Goal: Task Accomplishment & Management: Use online tool/utility

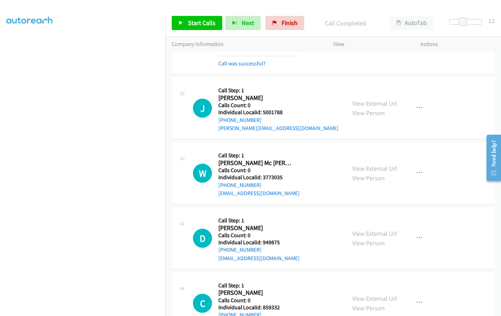
scroll to position [1034, 0]
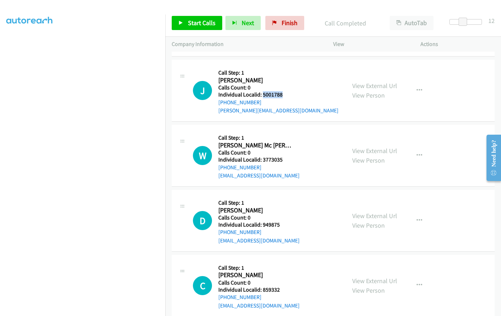
drag, startPoint x: 262, startPoint y: 93, endPoint x: 287, endPoint y: 93, distance: 25.1
click at [287, 93] on h5 "Individual Localid: 5001788" at bounding box center [278, 94] width 120 height 7
copy h5 "5001788"
drag, startPoint x: 264, startPoint y: 158, endPoint x: 288, endPoint y: 159, distance: 24.4
click at [288, 158] on h5 "Individual Localid: 3773035" at bounding box center [258, 159] width 81 height 7
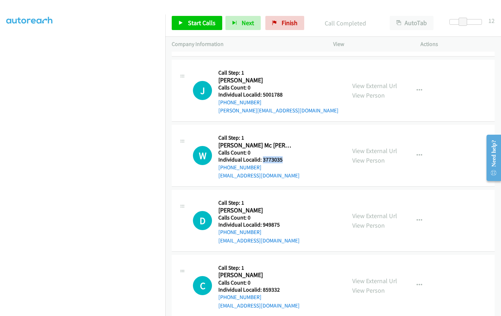
copy h5 "3773035"
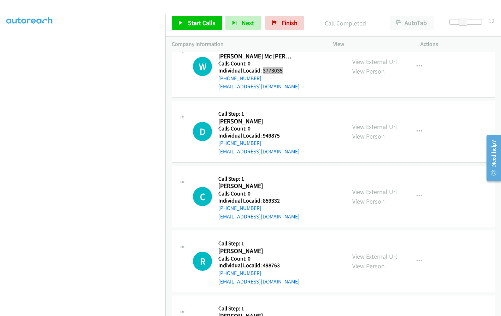
scroll to position [1149, 0]
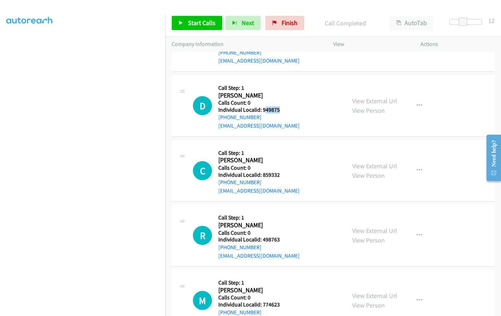
drag, startPoint x: 264, startPoint y: 109, endPoint x: 284, endPoint y: 108, distance: 19.8
click at [284, 108] on h5 "Individual Localid: 949875" at bounding box center [258, 109] width 81 height 7
click at [263, 94] on h2 "[PERSON_NAME]" at bounding box center [255, 96] width 74 height 8
drag, startPoint x: 263, startPoint y: 110, endPoint x: 281, endPoint y: 109, distance: 18.4
click at [281, 109] on h5 "Individual Localid: 949875" at bounding box center [258, 109] width 81 height 7
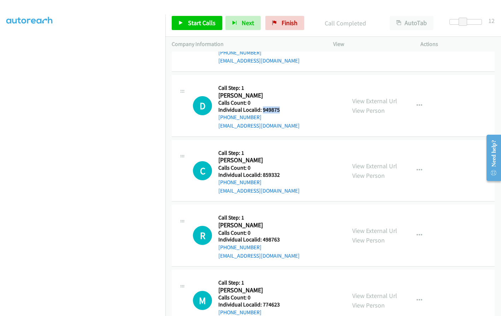
copy h5 "949875"
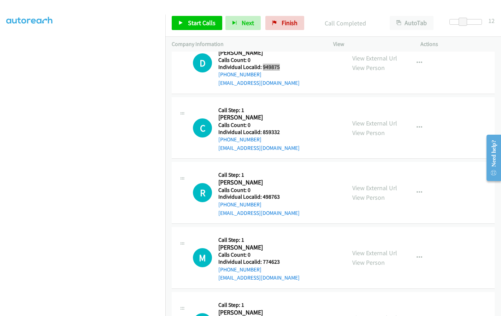
scroll to position [1193, 0]
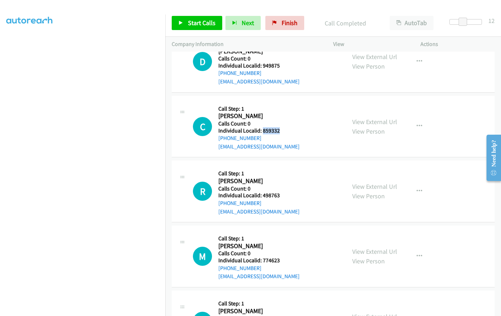
drag, startPoint x: 263, startPoint y: 131, endPoint x: 289, endPoint y: 132, distance: 26.2
click at [289, 132] on h5 "Individual Localid: 859332" at bounding box center [258, 130] width 81 height 7
copy h5 "859332"
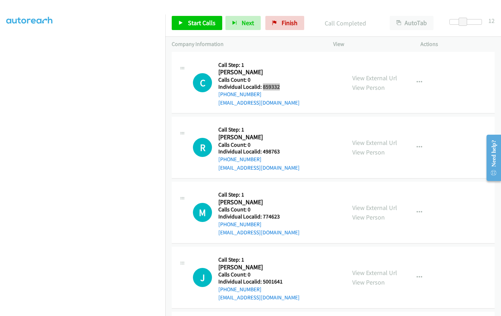
scroll to position [1237, 0]
drag, startPoint x: 265, startPoint y: 149, endPoint x: 287, endPoint y: 151, distance: 22.3
click at [287, 151] on h5 "Individual Localid: 498763" at bounding box center [258, 151] width 81 height 7
copy h5 "498763"
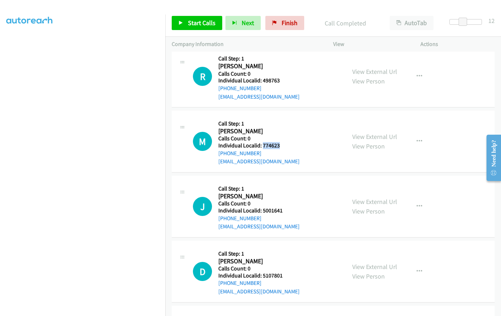
drag, startPoint x: 262, startPoint y: 145, endPoint x: 283, endPoint y: 147, distance: 21.4
click at [283, 147] on h5 "Individual Localid: 774623" at bounding box center [258, 145] width 81 height 7
copy h5 "774623"
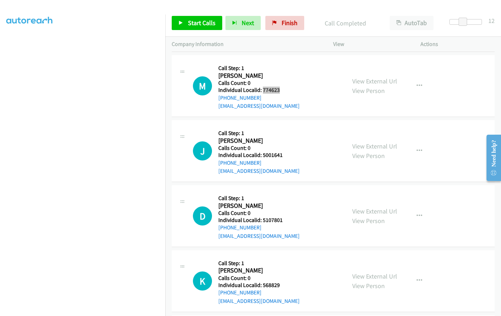
scroll to position [1370, 0]
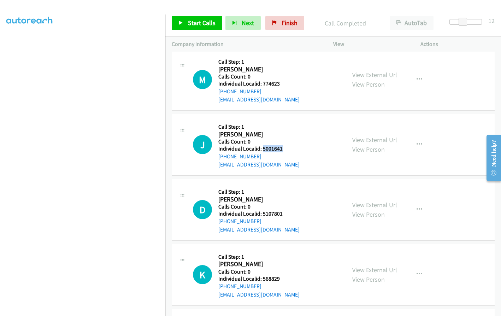
drag, startPoint x: 262, startPoint y: 149, endPoint x: 282, endPoint y: 148, distance: 20.5
click at [282, 148] on h5 "Individual Localid: 5001641" at bounding box center [258, 148] width 81 height 7
copy h5 "5001641"
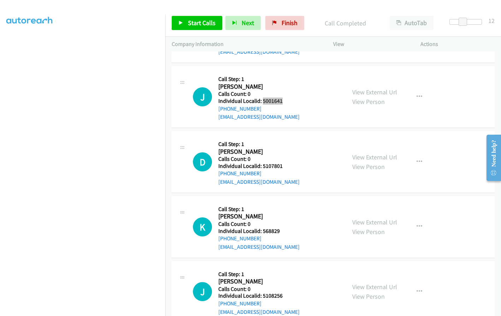
scroll to position [1440, 0]
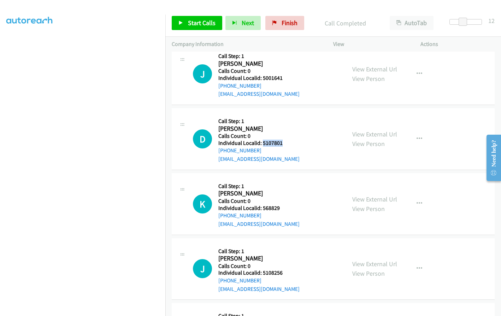
drag, startPoint x: 262, startPoint y: 145, endPoint x: 283, endPoint y: 143, distance: 21.7
click at [283, 143] on h5 "Individual Localid: 5107801" at bounding box center [258, 143] width 81 height 7
copy h5 "5107801"
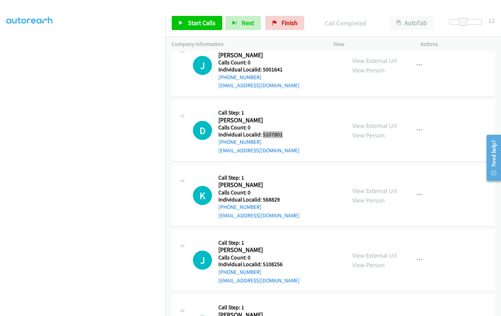
scroll to position [1458, 0]
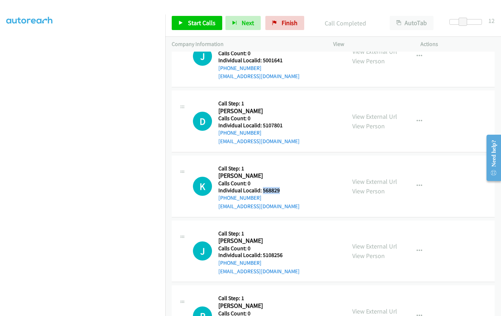
drag, startPoint x: 262, startPoint y: 188, endPoint x: 282, endPoint y: 188, distance: 19.8
click at [282, 188] on h5 "Individual Localid: 568829" at bounding box center [258, 190] width 81 height 7
copy h5 "568829"
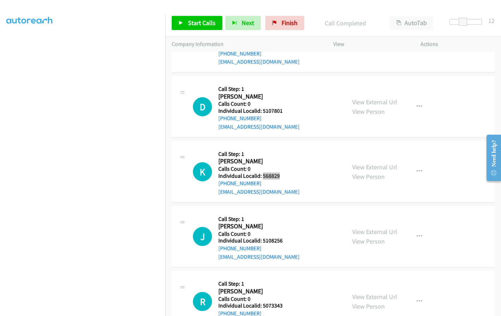
scroll to position [1529, 0]
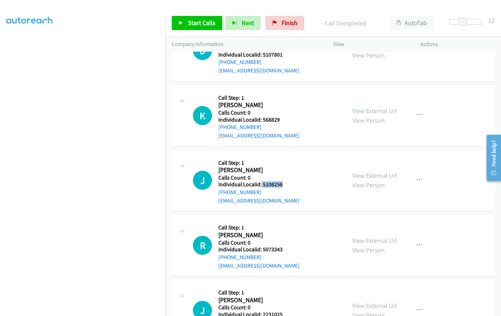
drag, startPoint x: 261, startPoint y: 182, endPoint x: 282, endPoint y: 182, distance: 21.6
click at [282, 182] on h5 "Individual Localid: 5108256" at bounding box center [258, 184] width 81 height 7
copy h5 "5108256"
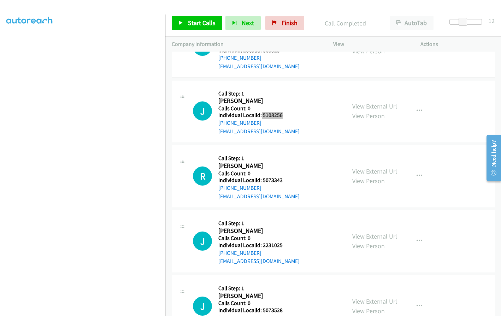
scroll to position [1599, 0]
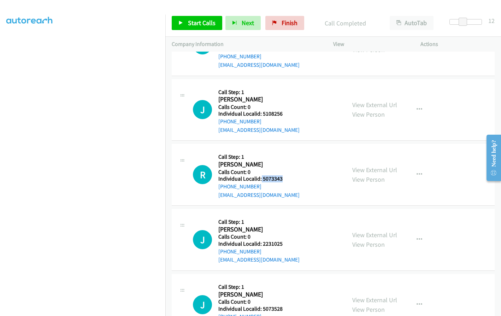
drag, startPoint x: 261, startPoint y: 180, endPoint x: 286, endPoint y: 180, distance: 25.1
click at [286, 180] on h5 "Individual Localid: 5073343" at bounding box center [258, 178] width 81 height 7
click at [192, 25] on span "Start Calls" at bounding box center [202, 23] width 28 height 8
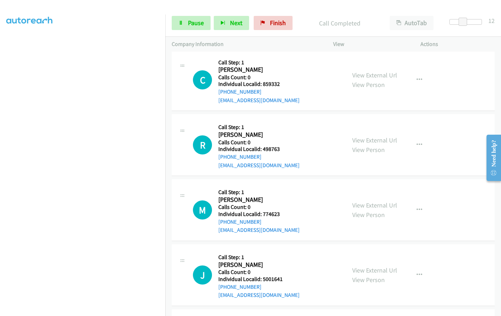
scroll to position [1290, 0]
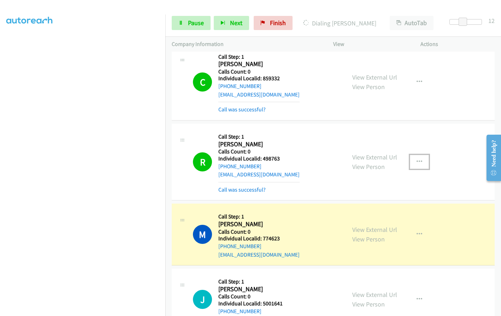
click at [417, 160] on icon "button" at bounding box center [420, 162] width 6 height 6
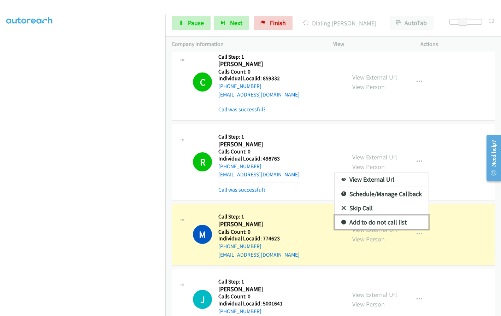
click at [341, 222] on icon at bounding box center [343, 222] width 5 height 5
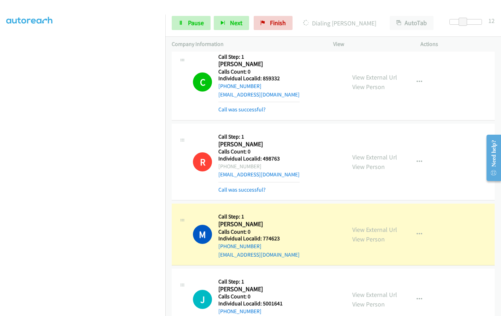
drag, startPoint x: 226, startPoint y: 165, endPoint x: 258, endPoint y: 168, distance: 31.5
click at [258, 168] on div "[PHONE_NUMBER]" at bounding box center [258, 166] width 81 height 8
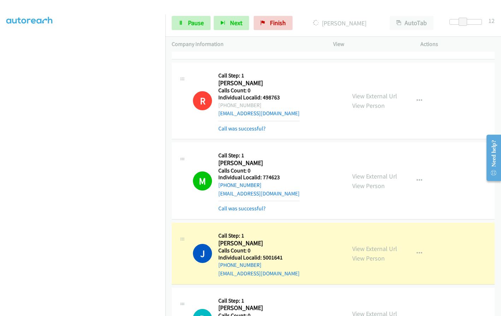
scroll to position [1378, 0]
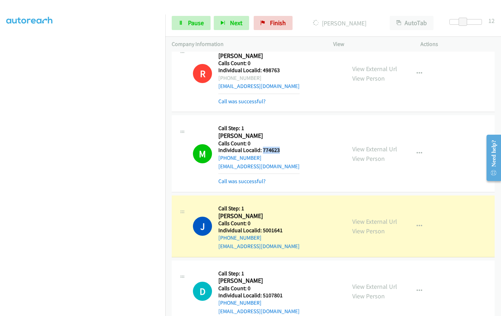
drag, startPoint x: 263, startPoint y: 149, endPoint x: 283, endPoint y: 149, distance: 19.8
click at [283, 149] on h5 "Individual Localid: 774623" at bounding box center [258, 150] width 81 height 7
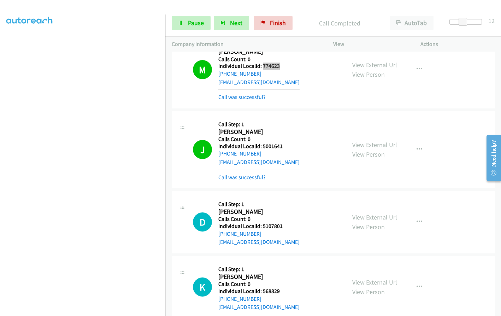
scroll to position [1467, 0]
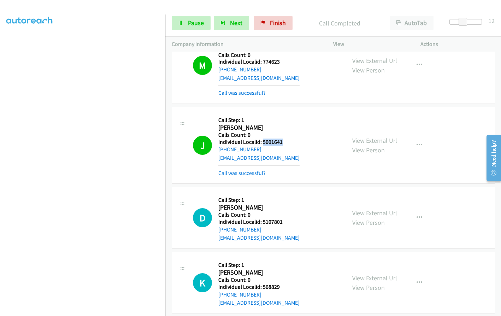
drag, startPoint x: 268, startPoint y: 141, endPoint x: 282, endPoint y: 140, distance: 14.2
click at [282, 140] on h5 "Individual Localid: 5001641" at bounding box center [258, 142] width 81 height 7
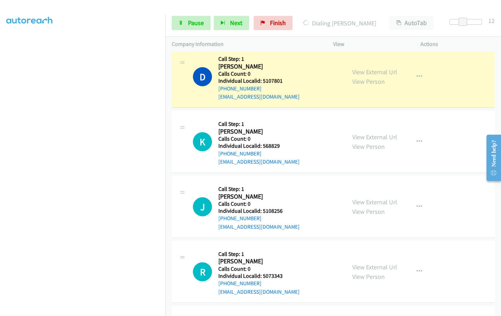
scroll to position [1608, 0]
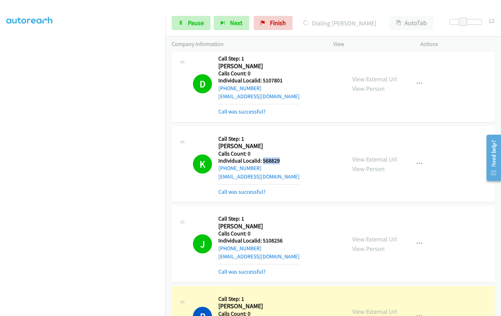
drag, startPoint x: 262, startPoint y: 162, endPoint x: 283, endPoint y: 163, distance: 20.9
click at [283, 163] on h5 "Individual Localid: 568829" at bounding box center [258, 160] width 81 height 7
drag, startPoint x: 262, startPoint y: 240, endPoint x: 287, endPoint y: 240, distance: 24.7
click at [287, 240] on h5 "Individual Localid: 5108256" at bounding box center [258, 240] width 81 height 7
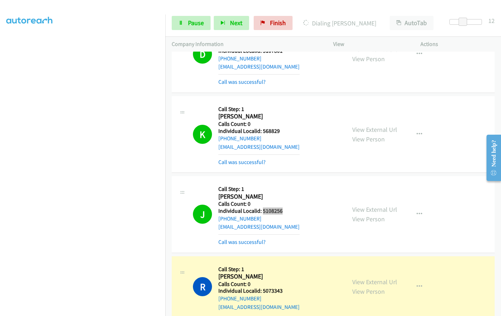
scroll to position [1749, 0]
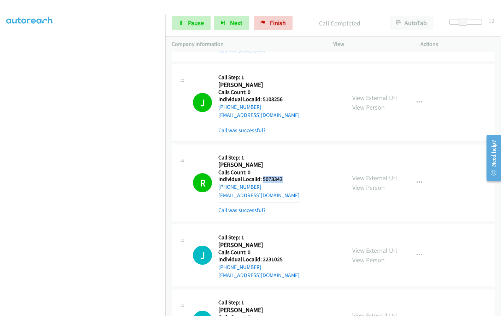
drag, startPoint x: 263, startPoint y: 178, endPoint x: 284, endPoint y: 178, distance: 21.2
click at [284, 178] on h5 "Individual Localid: 5073343" at bounding box center [258, 179] width 81 height 7
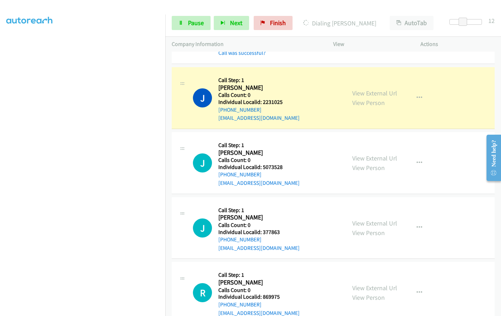
scroll to position [1908, 0]
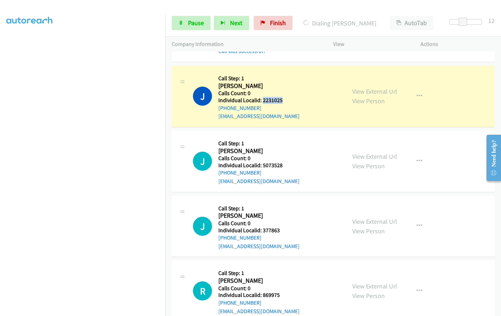
drag, startPoint x: 263, startPoint y: 102, endPoint x: 281, endPoint y: 101, distance: 18.8
click at [281, 101] on h5 "Individual Localid: 2231025" at bounding box center [258, 100] width 81 height 7
drag, startPoint x: 262, startPoint y: 164, endPoint x: 274, endPoint y: 165, distance: 11.7
click at [287, 163] on h5 "Individual Localid: 5073528" at bounding box center [258, 165] width 81 height 7
drag, startPoint x: 263, startPoint y: 230, endPoint x: 283, endPoint y: 230, distance: 20.1
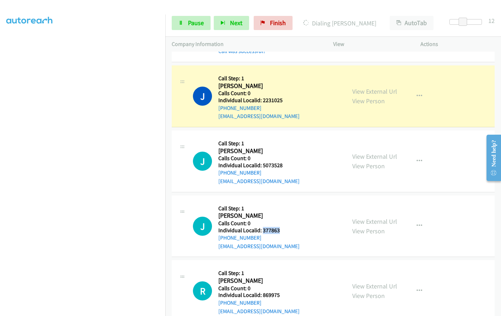
click at [283, 230] on h5 "Individual Localid: 377863" at bounding box center [258, 230] width 81 height 7
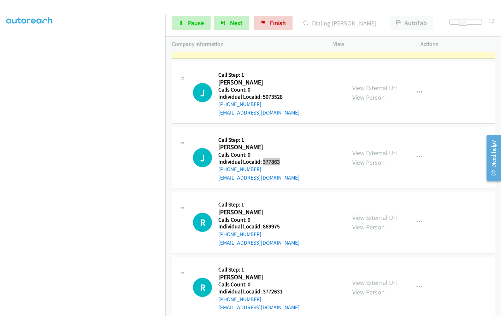
scroll to position [1988, 0]
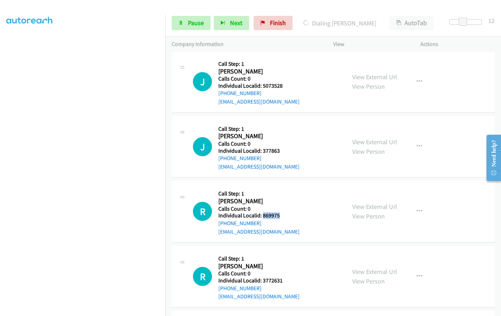
drag, startPoint x: 263, startPoint y: 218, endPoint x: 281, endPoint y: 216, distance: 18.8
click at [281, 216] on h5 "Individual Localid: 869975" at bounding box center [258, 215] width 81 height 7
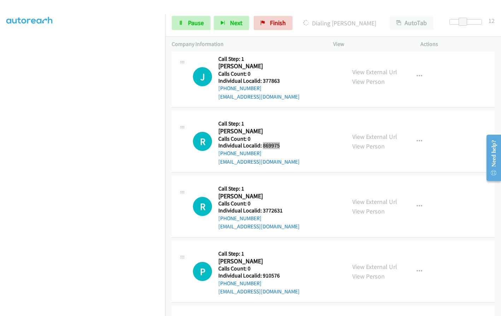
scroll to position [2059, 0]
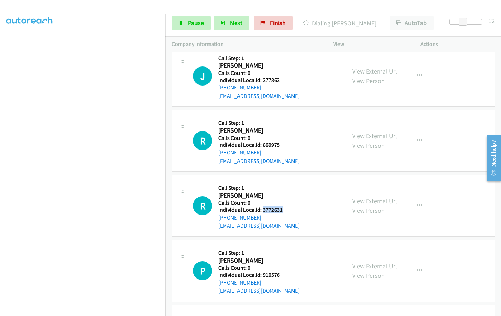
drag, startPoint x: 262, startPoint y: 210, endPoint x: 286, endPoint y: 211, distance: 24.7
click at [287, 211] on h5 "Individual Localid: 3772631" at bounding box center [258, 209] width 81 height 7
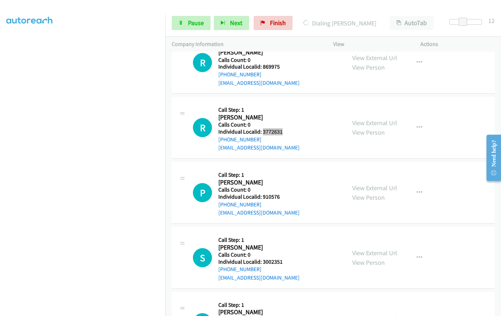
scroll to position [2174, 0]
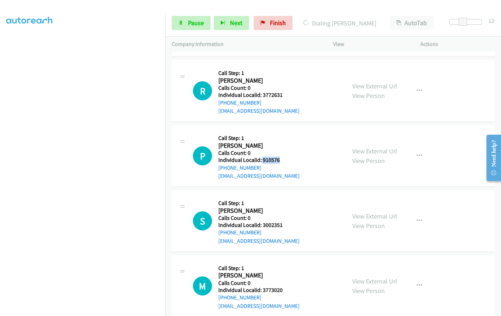
drag, startPoint x: 261, startPoint y: 158, endPoint x: 277, endPoint y: 161, distance: 16.2
click at [285, 158] on h5 "Individual Localid: 910576" at bounding box center [258, 160] width 81 height 7
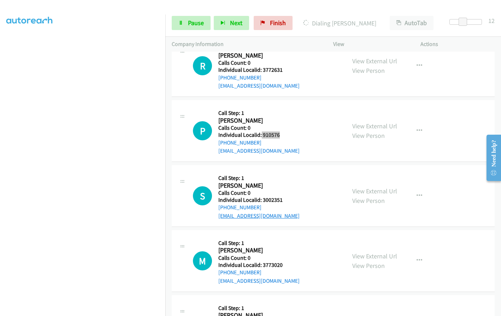
scroll to position [2209, 0]
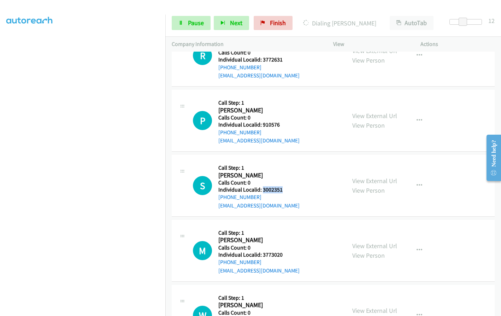
drag, startPoint x: 262, startPoint y: 190, endPoint x: 287, endPoint y: 187, distance: 25.0
click at [287, 187] on div "S Callback Scheduled Call Step: 1 [PERSON_NAME] America/New_York Calls Count: 0…" at bounding box center [266, 185] width 147 height 49
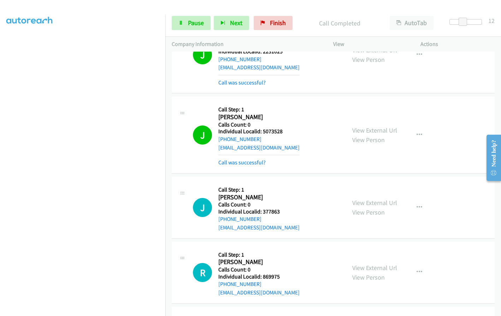
scroll to position [1905, 0]
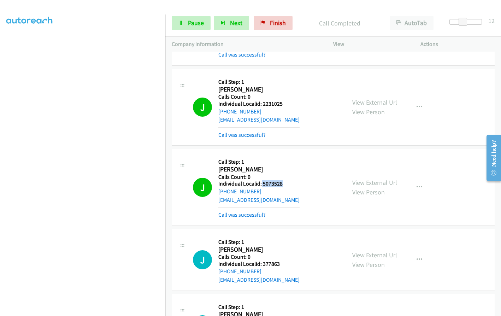
drag, startPoint x: 261, startPoint y: 183, endPoint x: 280, endPoint y: 184, distance: 19.1
click at [283, 183] on h5 "Individual Localid: 5073528" at bounding box center [258, 183] width 81 height 7
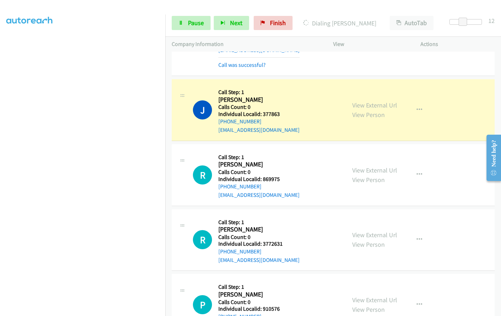
scroll to position [2055, 0]
click at [199, 25] on span "Pause" at bounding box center [196, 23] width 16 height 8
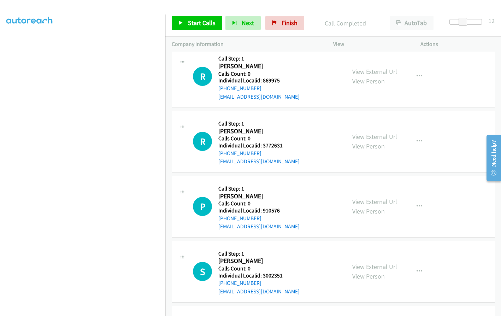
scroll to position [2170, 0]
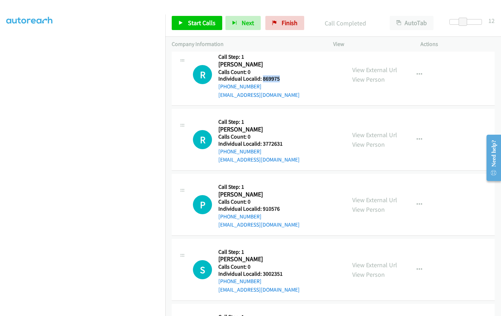
drag, startPoint x: 262, startPoint y: 80, endPoint x: 281, endPoint y: 79, distance: 19.1
click at [281, 79] on h5 "Individual Localid: 869975" at bounding box center [258, 78] width 81 height 7
drag, startPoint x: 263, startPoint y: 143, endPoint x: 282, endPoint y: 143, distance: 18.7
click at [282, 143] on h5 "Individual Localid: 3772631" at bounding box center [258, 143] width 81 height 7
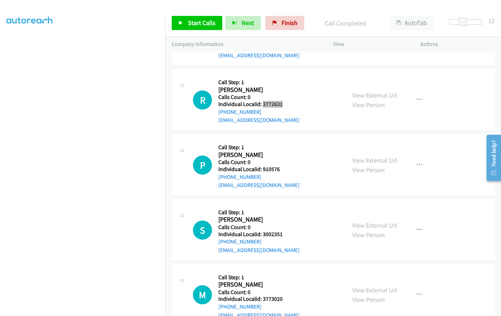
scroll to position [2223, 0]
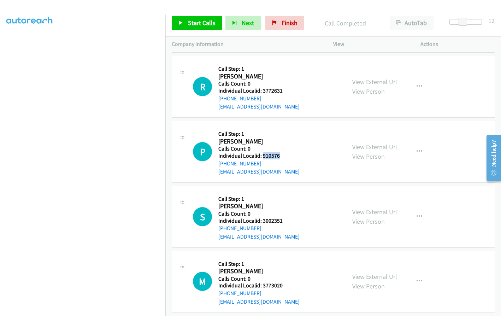
drag, startPoint x: 262, startPoint y: 156, endPoint x: 283, endPoint y: 156, distance: 21.6
click at [283, 156] on h5 "Individual Localid: 910576" at bounding box center [258, 155] width 81 height 7
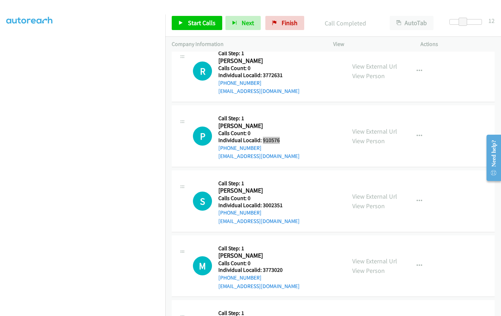
scroll to position [2258, 0]
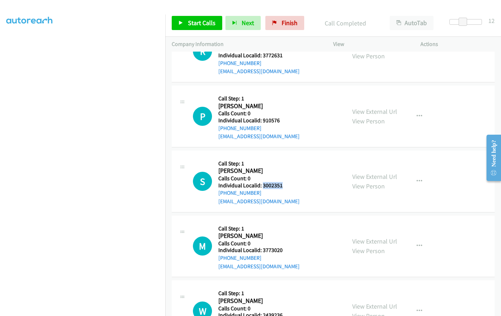
drag, startPoint x: 262, startPoint y: 185, endPoint x: 282, endPoint y: 185, distance: 20.5
click at [282, 185] on div "S Callback Scheduled Call Step: 1 [PERSON_NAME] America/New_York Calls Count: 0…" at bounding box center [266, 181] width 147 height 49
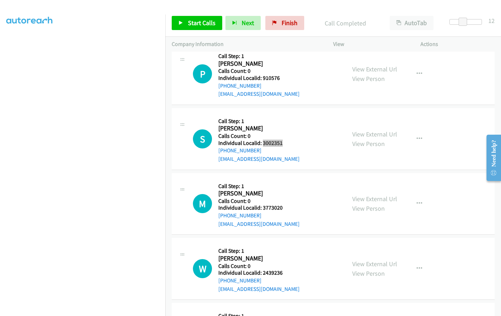
scroll to position [2311, 0]
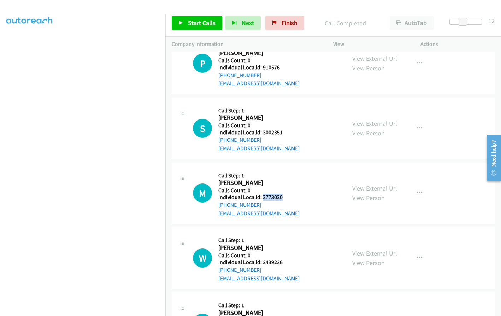
drag, startPoint x: 263, startPoint y: 196, endPoint x: 282, endPoint y: 194, distance: 19.5
click at [282, 194] on div "M Callback Scheduled Call Step: 1 [PERSON_NAME] America/New_York Calls Count: 0…" at bounding box center [266, 193] width 147 height 49
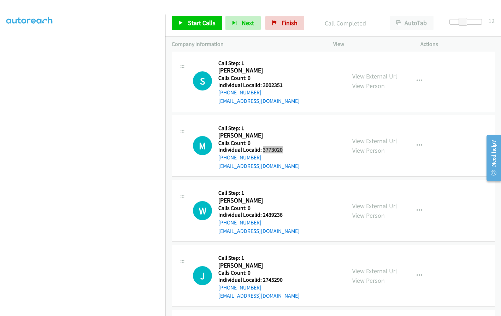
scroll to position [2391, 0]
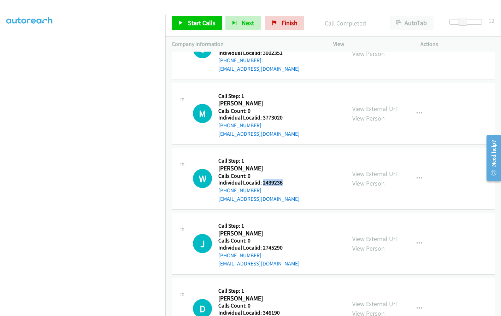
drag, startPoint x: 263, startPoint y: 182, endPoint x: 287, endPoint y: 183, distance: 23.7
click at [287, 183] on div "W Callback Scheduled Call Step: 1 [PERSON_NAME] America/New_York Calls Count: 0…" at bounding box center [266, 178] width 147 height 49
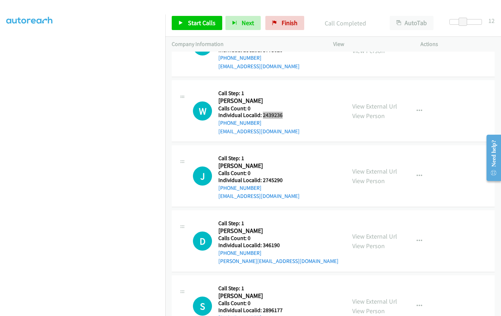
scroll to position [2479, 0]
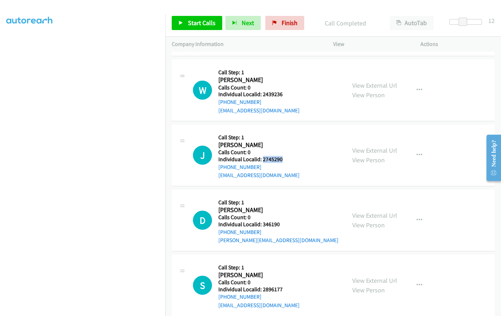
drag, startPoint x: 264, startPoint y: 159, endPoint x: 282, endPoint y: 160, distance: 18.4
click at [284, 159] on div "J Callback Scheduled Call Step: 1 [PERSON_NAME] America/New_York Calls Count: 0…" at bounding box center [266, 155] width 147 height 49
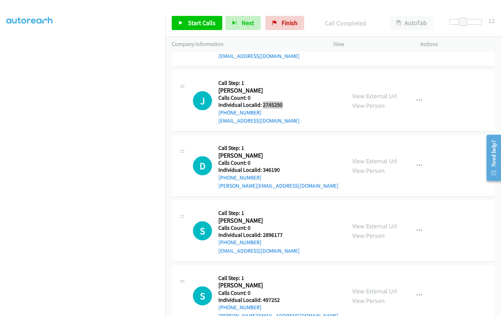
scroll to position [2550, 0]
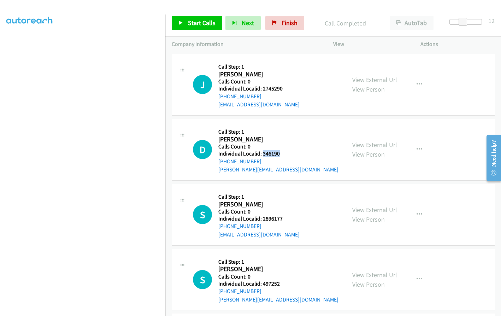
drag, startPoint x: 262, startPoint y: 153, endPoint x: 281, endPoint y: 153, distance: 19.1
click at [281, 153] on div "D Callback Scheduled Call Step: 1 [PERSON_NAME] America/[GEOGRAPHIC_DATA] Calls…" at bounding box center [266, 149] width 147 height 49
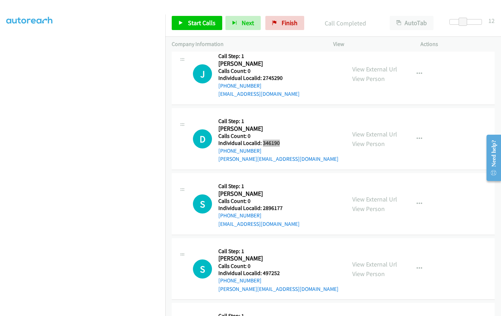
scroll to position [2576, 0]
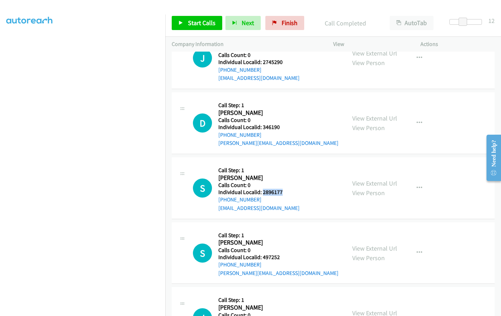
drag, startPoint x: 263, startPoint y: 193, endPoint x: 283, endPoint y: 192, distance: 19.8
click at [283, 192] on div "S Callback Scheduled Call Step: 1 [PERSON_NAME] America/New_York Calls Count: 0…" at bounding box center [266, 188] width 147 height 49
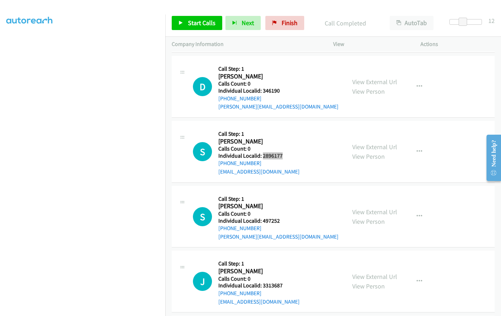
scroll to position [2621, 0]
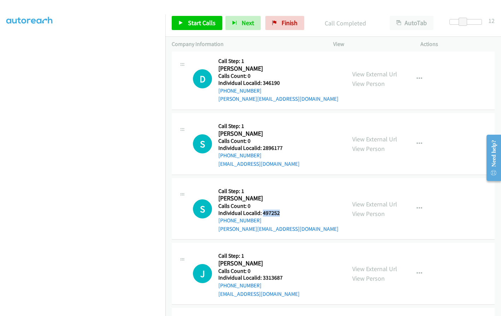
drag, startPoint x: 263, startPoint y: 213, endPoint x: 282, endPoint y: 213, distance: 19.1
click at [282, 213] on h5 "Individual Localid: 497252" at bounding box center [278, 213] width 120 height 7
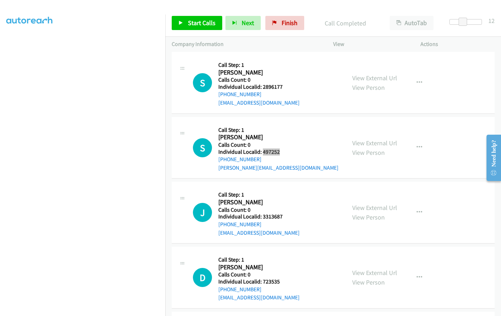
scroll to position [2700, 0]
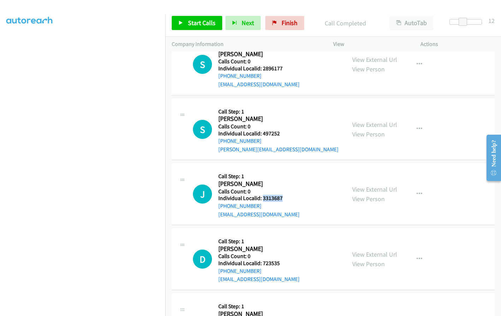
drag, startPoint x: 263, startPoint y: 198, endPoint x: 282, endPoint y: 198, distance: 19.8
click at [282, 198] on div "J Callback Scheduled Call Step: 1 [PERSON_NAME] America/[GEOGRAPHIC_DATA] Calls…" at bounding box center [266, 194] width 147 height 49
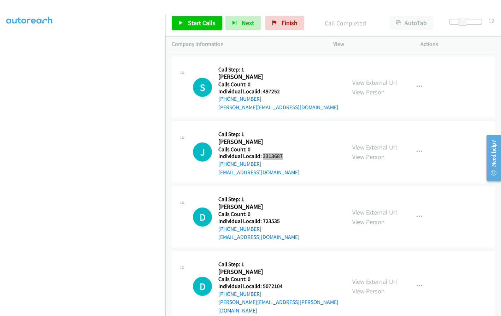
scroll to position [2753, 0]
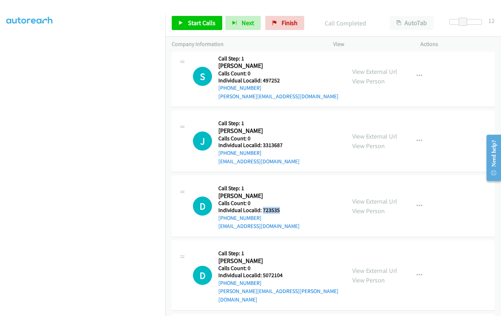
drag, startPoint x: 263, startPoint y: 210, endPoint x: 283, endPoint y: 210, distance: 20.1
click at [283, 210] on div "D Callback Scheduled Call Step: 1 [PERSON_NAME] America/Los_Angeles Calls Count…" at bounding box center [266, 206] width 147 height 49
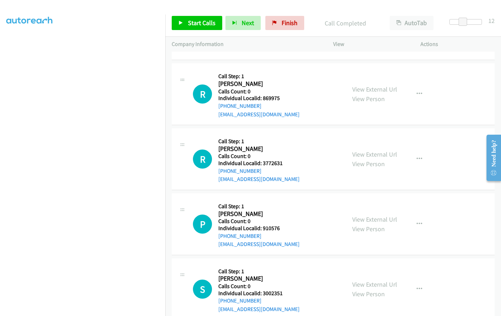
scroll to position [2152, 0]
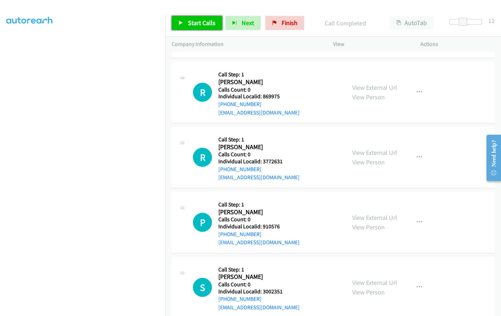
click at [194, 18] on link "Start Calls" at bounding box center [197, 23] width 51 height 14
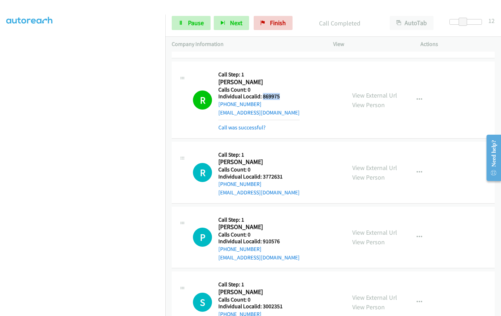
drag, startPoint x: 263, startPoint y: 97, endPoint x: 281, endPoint y: 95, distance: 18.1
click at [281, 95] on h5 "Individual Localid: 869975" at bounding box center [258, 96] width 81 height 7
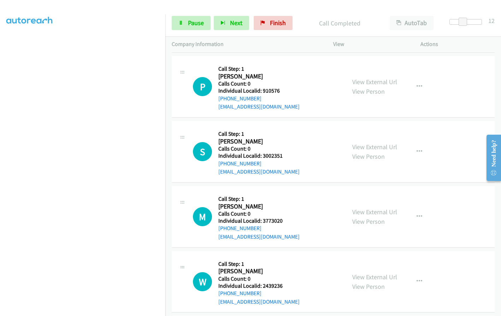
scroll to position [2320, 0]
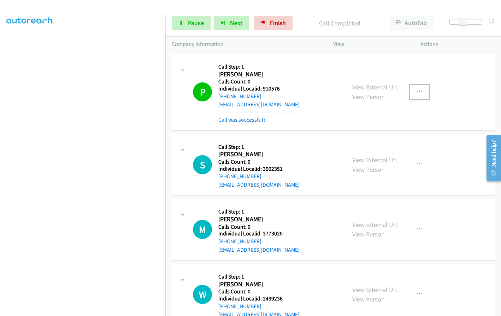
click at [421, 89] on button "button" at bounding box center [419, 92] width 19 height 14
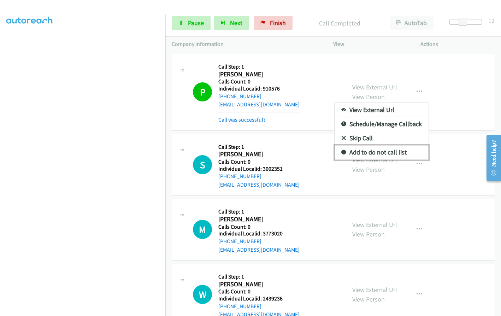
click at [341, 151] on icon at bounding box center [343, 152] width 5 height 5
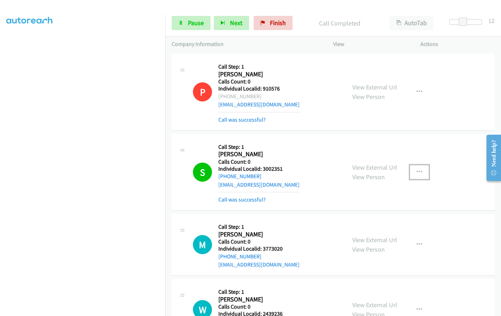
click at [419, 170] on button "button" at bounding box center [419, 172] width 19 height 14
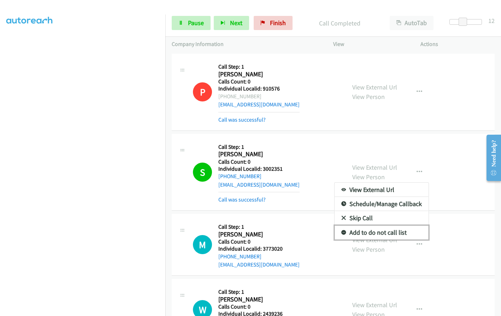
click at [337, 233] on link "Add to do not call list" at bounding box center [382, 232] width 94 height 14
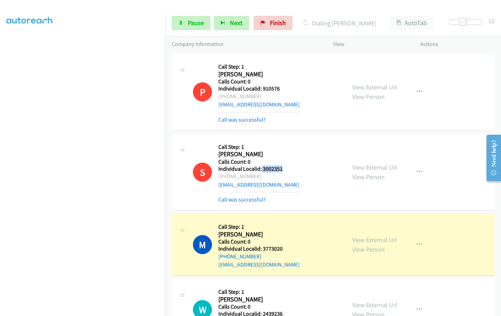
drag, startPoint x: 261, startPoint y: 169, endPoint x: 287, endPoint y: 169, distance: 25.8
click at [287, 169] on div "S Callback Scheduled Call Step: 1 [PERSON_NAME] America/New_York Calls Count: 0…" at bounding box center [266, 172] width 147 height 64
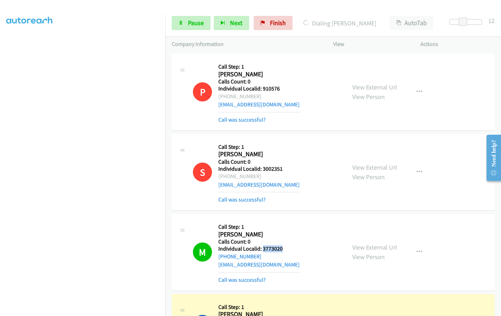
drag, startPoint x: 263, startPoint y: 247, endPoint x: 285, endPoint y: 249, distance: 22.7
click at [285, 249] on div "M Callback Scheduled Call Step: 1 [PERSON_NAME] America/New_York Calls Count: 0…" at bounding box center [266, 252] width 147 height 64
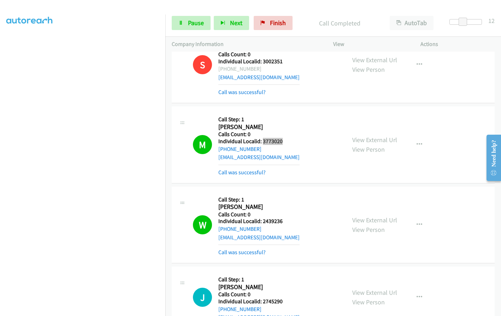
scroll to position [2470, 0]
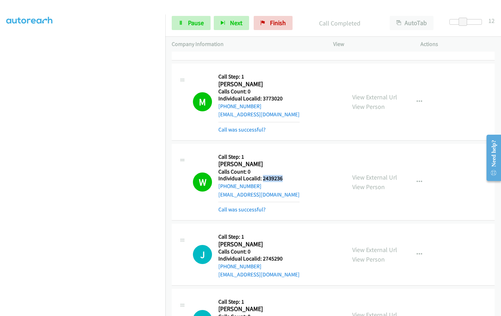
drag, startPoint x: 263, startPoint y: 181, endPoint x: 285, endPoint y: 178, distance: 21.7
click at [285, 178] on div "W Callback Scheduled Call Step: 1 [PERSON_NAME] America/New_York Calls Count: 0…" at bounding box center [266, 182] width 147 height 64
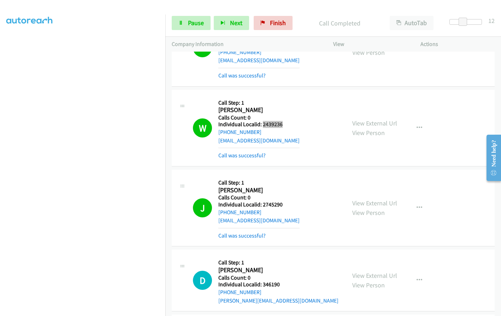
scroll to position [2532, 0]
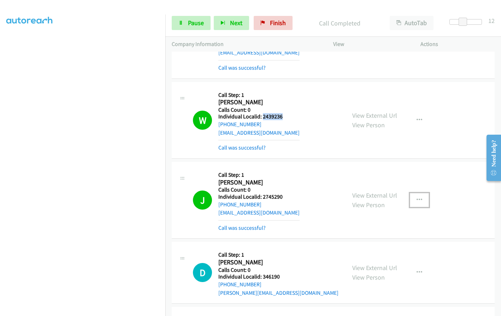
click at [413, 201] on button "button" at bounding box center [419, 200] width 19 height 14
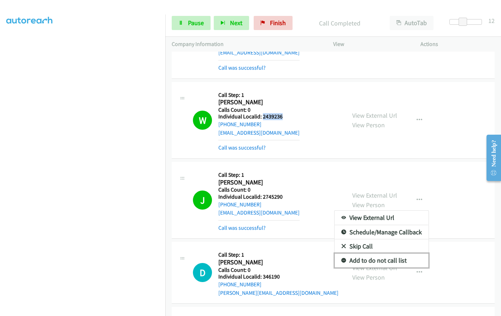
drag, startPoint x: 339, startPoint y: 259, endPoint x: 332, endPoint y: 242, distance: 17.9
click at [341, 259] on icon at bounding box center [343, 260] width 5 height 5
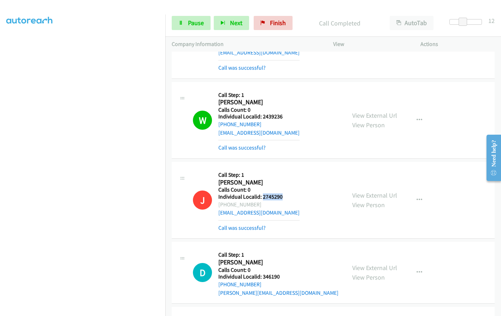
drag, startPoint x: 262, startPoint y: 196, endPoint x: 283, endPoint y: 198, distance: 20.9
click at [283, 198] on div "J Callback Scheduled Call Step: 1 [PERSON_NAME] America/New_York Calls Count: 0…" at bounding box center [266, 200] width 147 height 64
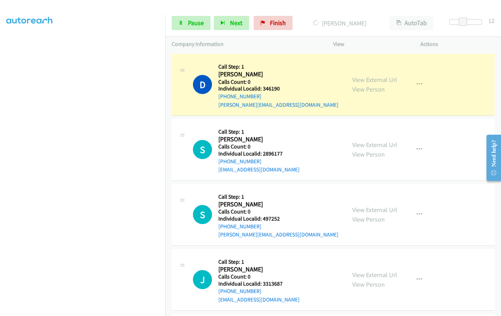
scroll to position [2727, 0]
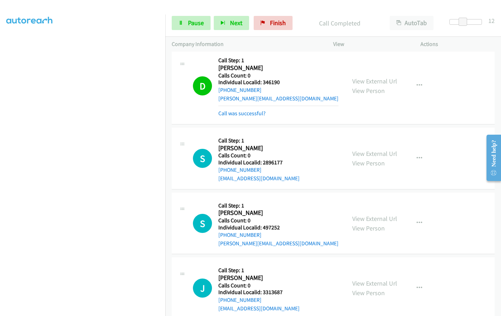
drag, startPoint x: 10, startPoint y: 172, endPoint x: 2, endPoint y: 180, distance: 11.2
click at [0, 180] on aside "Dialing Mode: Power | Switch to Preview My Lists" at bounding box center [82, 144] width 165 height 391
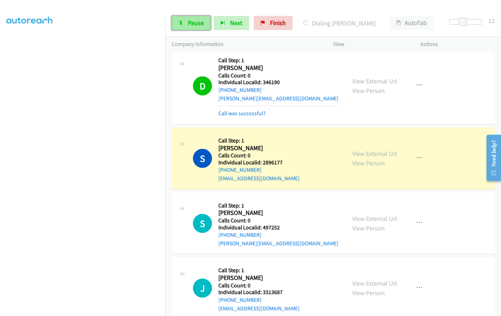
click at [197, 23] on span "Pause" at bounding box center [196, 23] width 16 height 8
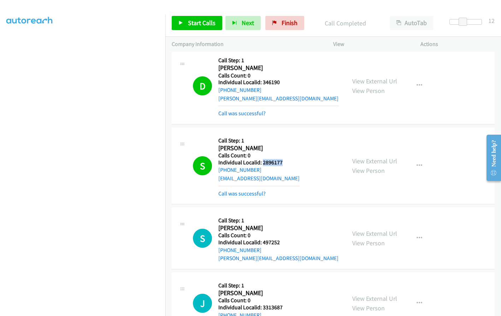
drag, startPoint x: 262, startPoint y: 162, endPoint x: 283, endPoint y: 162, distance: 20.9
click at [283, 162] on div "S Callback Scheduled Call Step: 1 [PERSON_NAME] America/New_York Calls Count: 0…" at bounding box center [266, 166] width 147 height 64
click at [205, 22] on span "Start Calls" at bounding box center [202, 23] width 28 height 8
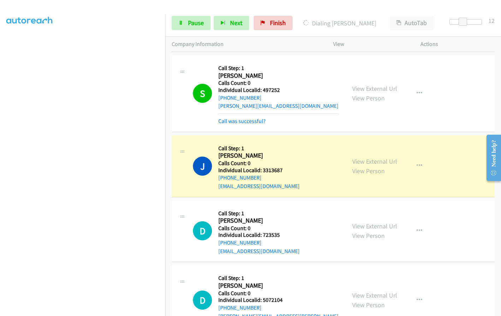
scroll to position [2877, 0]
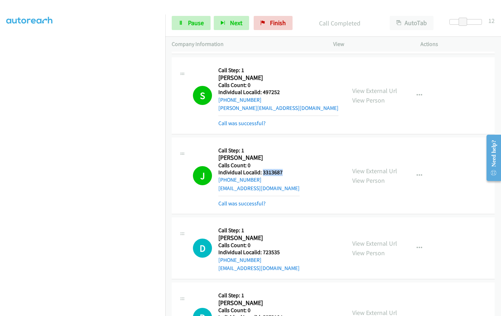
drag, startPoint x: 262, startPoint y: 171, endPoint x: 287, endPoint y: 174, distance: 25.6
click at [287, 174] on div "J Callback Scheduled Call Step: 1 [PERSON_NAME] America/[GEOGRAPHIC_DATA] Calls…" at bounding box center [266, 176] width 147 height 64
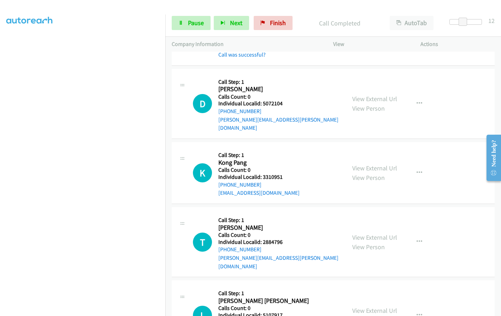
scroll to position [3124, 0]
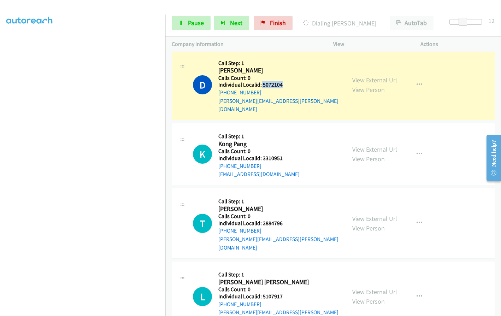
drag, startPoint x: 260, startPoint y: 83, endPoint x: 285, endPoint y: 85, distance: 24.1
click at [285, 85] on div "D Callback Scheduled Call Step: 1 [PERSON_NAME] Pacific/[GEOGRAPHIC_DATA] Calls…" at bounding box center [266, 85] width 147 height 57
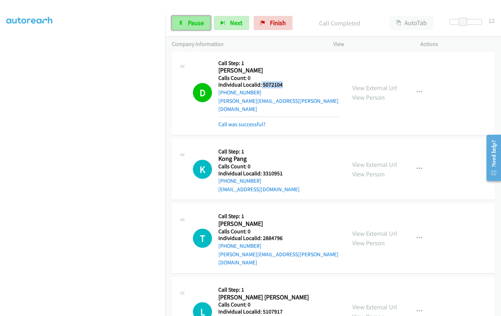
click at [193, 19] on span "Pause" at bounding box center [196, 23] width 16 height 8
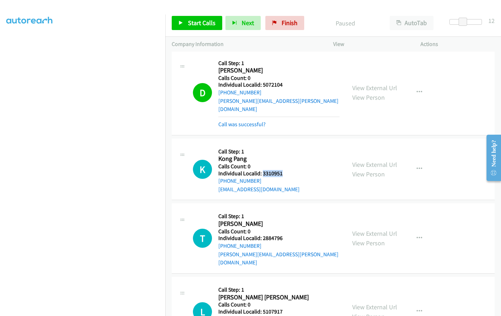
drag, startPoint x: 263, startPoint y: 165, endPoint x: 281, endPoint y: 165, distance: 18.7
click at [281, 170] on h5 "Individual Localid: 3310951" at bounding box center [258, 173] width 81 height 7
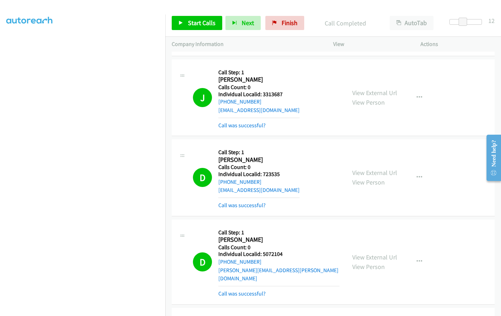
scroll to position [2921, 0]
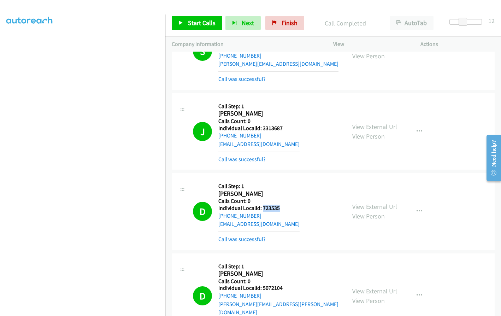
drag, startPoint x: 262, startPoint y: 210, endPoint x: 287, endPoint y: 209, distance: 24.7
click at [287, 209] on div "D Callback Scheduled Call Step: 1 [PERSON_NAME] America/Los_Angeles Calls Count…" at bounding box center [266, 212] width 147 height 64
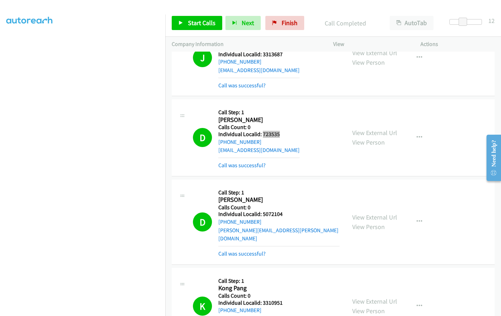
scroll to position [3009, 0]
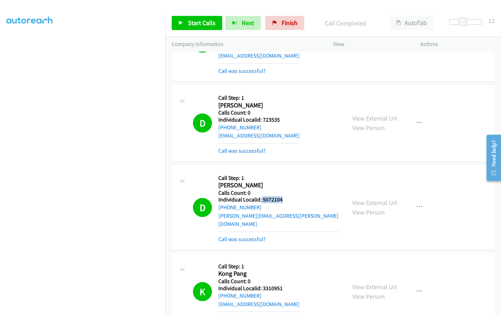
drag, startPoint x: 261, startPoint y: 199, endPoint x: 289, endPoint y: 198, distance: 28.3
click at [289, 198] on div "D Callback Scheduled Call Step: 1 [PERSON_NAME] Pacific/[GEOGRAPHIC_DATA] Calls…" at bounding box center [266, 207] width 147 height 72
click at [194, 22] on span "Start Calls" at bounding box center [202, 23] width 28 height 8
click at [190, 27] on span "Pause" at bounding box center [196, 23] width 16 height 8
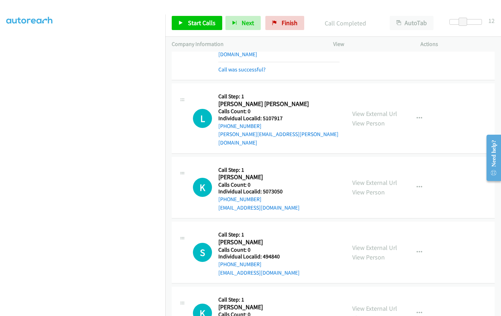
scroll to position [3363, 0]
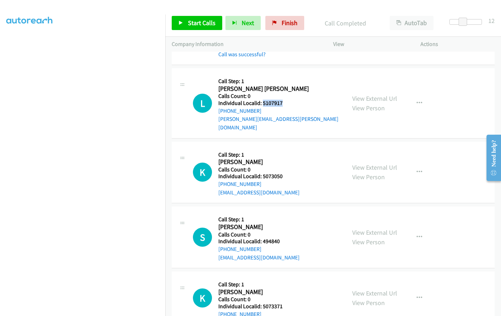
drag, startPoint x: 262, startPoint y: 85, endPoint x: 288, endPoint y: 86, distance: 25.5
click at [288, 86] on div "L Callback Scheduled Call Step: 1 [PERSON_NAME] [PERSON_NAME] America/[GEOGRAPH…" at bounding box center [266, 103] width 147 height 57
drag, startPoint x: 261, startPoint y: 151, endPoint x: 282, endPoint y: 151, distance: 20.9
click at [282, 151] on div "K Callback Scheduled Call Step: 1 [PERSON_NAME] America/New_York Calls Count: 0…" at bounding box center [266, 172] width 147 height 49
drag, startPoint x: 262, startPoint y: 216, endPoint x: 281, endPoint y: 216, distance: 19.1
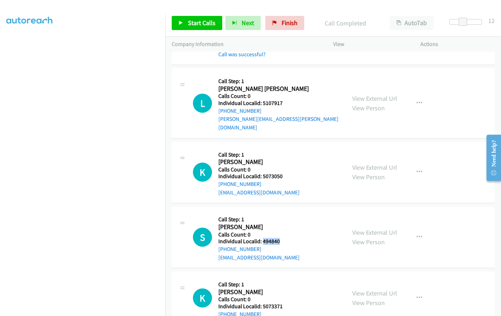
click at [281, 216] on div "S Callback Scheduled Call Step: 1 [PERSON_NAME] America/New_York Calls Count: 0…" at bounding box center [266, 237] width 147 height 49
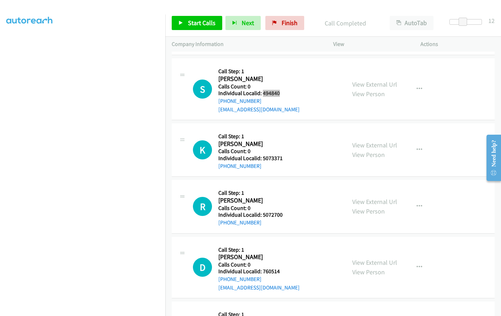
scroll to position [3513, 0]
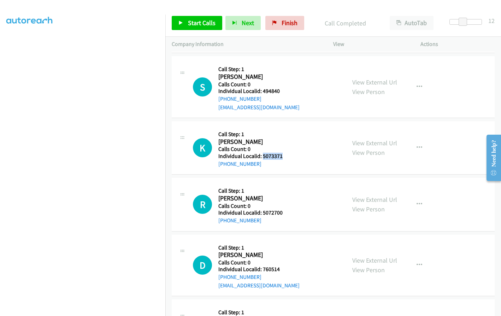
drag, startPoint x: 263, startPoint y: 130, endPoint x: 282, endPoint y: 130, distance: 18.7
click at [283, 130] on div "K Callback Scheduled Call Step: 1 [PERSON_NAME] America/[GEOGRAPHIC_DATA] Calls…" at bounding box center [266, 148] width 147 height 40
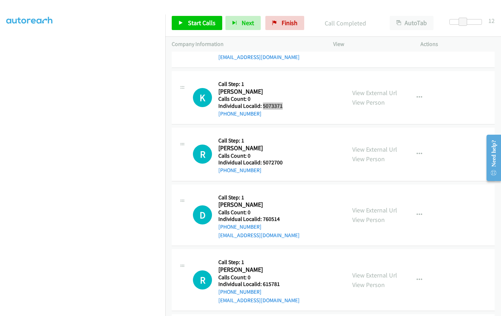
scroll to position [3566, 0]
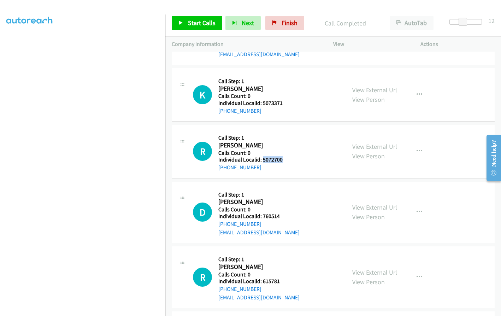
drag, startPoint x: 262, startPoint y: 134, endPoint x: 283, endPoint y: 133, distance: 20.9
click at [283, 133] on div "R Callback Scheduled Call Step: 1 [PERSON_NAME] America/Los_Angeles Calls Count…" at bounding box center [266, 151] width 147 height 40
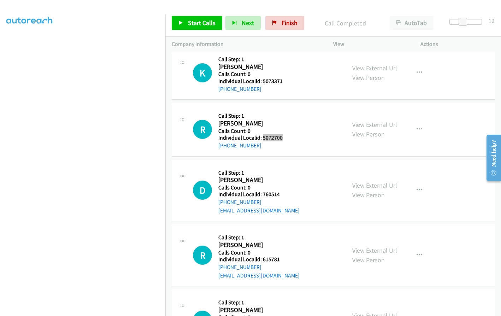
scroll to position [3593, 0]
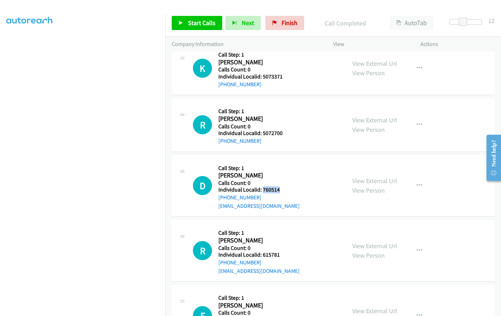
drag, startPoint x: 263, startPoint y: 165, endPoint x: 288, endPoint y: 166, distance: 25.1
click at [288, 166] on div "D Callback Scheduled Call Step: 1 [PERSON_NAME] America/New_York Calls Count: 0…" at bounding box center [266, 186] width 147 height 49
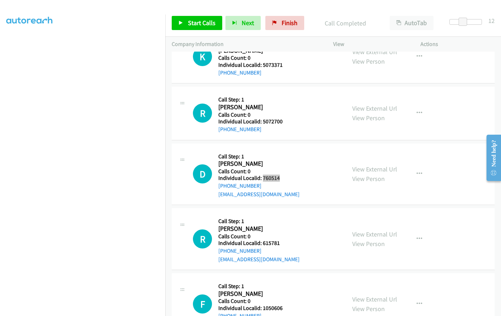
scroll to position [3646, 0]
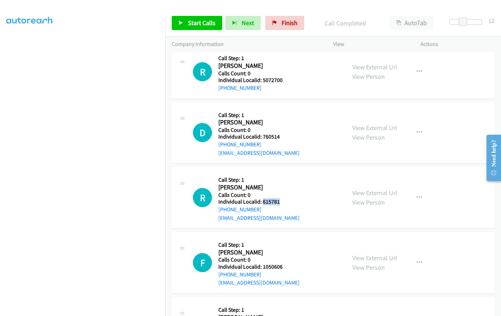
drag, startPoint x: 262, startPoint y: 175, endPoint x: 284, endPoint y: 176, distance: 21.9
click at [284, 176] on div "R Callback Scheduled Call Step: 1 [PERSON_NAME] America/Los_Angeles Calls Count…" at bounding box center [266, 197] width 147 height 49
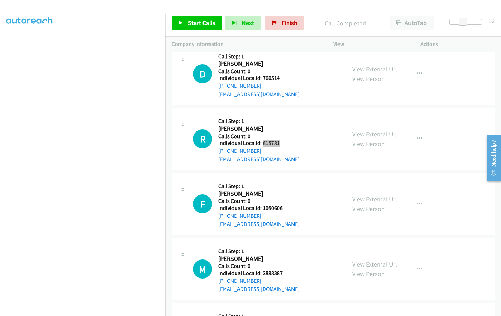
scroll to position [3707, 0]
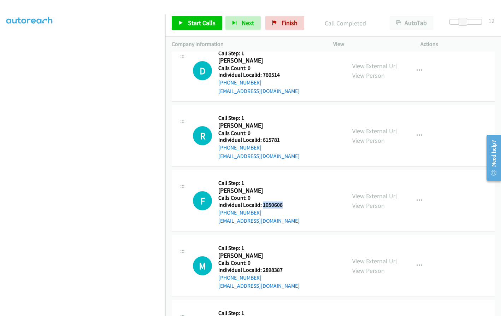
drag, startPoint x: 263, startPoint y: 180, endPoint x: 277, endPoint y: 180, distance: 14.2
click at [285, 180] on div "F Callback Scheduled Call Step: 1 [PERSON_NAME] America/New_York Calls Count: 0…" at bounding box center [266, 200] width 147 height 49
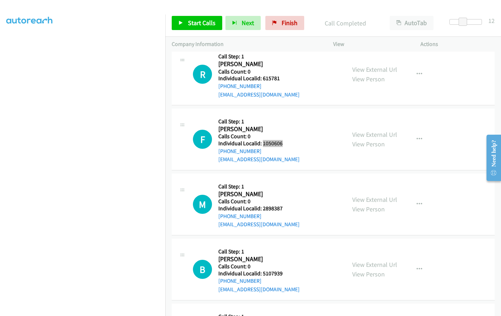
scroll to position [3769, 0]
drag, startPoint x: 263, startPoint y: 182, endPoint x: 287, endPoint y: 182, distance: 23.7
click at [287, 205] on h5 "Individual Localid: 2898387" at bounding box center [258, 208] width 81 height 7
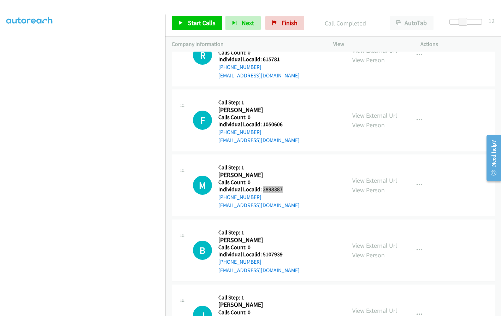
scroll to position [3840, 0]
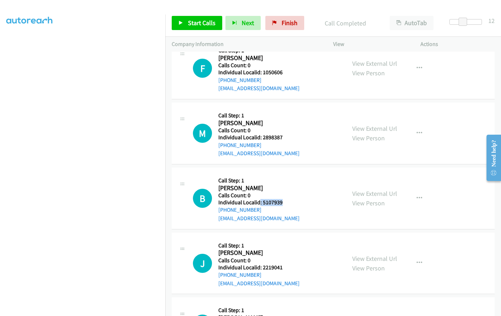
drag, startPoint x: 260, startPoint y: 177, endPoint x: 284, endPoint y: 177, distance: 24.0
click at [284, 177] on div "B Callback Scheduled Call Step: 1 [PERSON_NAME] America/[GEOGRAPHIC_DATA] Calls…" at bounding box center [266, 198] width 147 height 49
click at [281, 177] on h5 "Call Step: 1" at bounding box center [258, 180] width 81 height 7
drag, startPoint x: 263, startPoint y: 177, endPoint x: 285, endPoint y: 177, distance: 22.3
click at [285, 177] on div "B Callback Scheduled Call Step: 1 [PERSON_NAME] America/[GEOGRAPHIC_DATA] Calls…" at bounding box center [266, 198] width 147 height 49
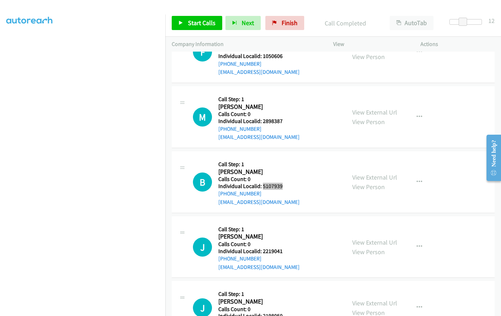
scroll to position [3919, 0]
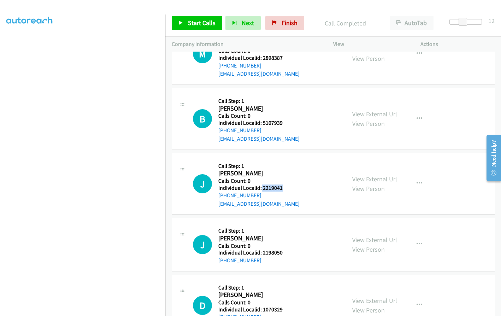
drag, startPoint x: 261, startPoint y: 162, endPoint x: 287, endPoint y: 164, distance: 25.5
click at [287, 164] on div "J Callback Scheduled Call Step: 1 [PERSON_NAME] America/New_York Calls Count: 0…" at bounding box center [266, 183] width 147 height 49
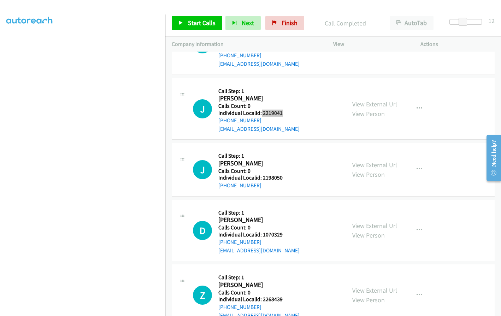
scroll to position [3999, 0]
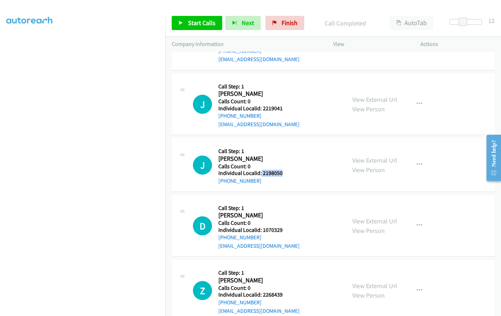
drag, startPoint x: 261, startPoint y: 146, endPoint x: 288, endPoint y: 147, distance: 27.6
click at [288, 147] on div "J Callback Scheduled Call Step: 1 [PERSON_NAME] America/Los_Angeles Calls Count…" at bounding box center [266, 165] width 147 height 40
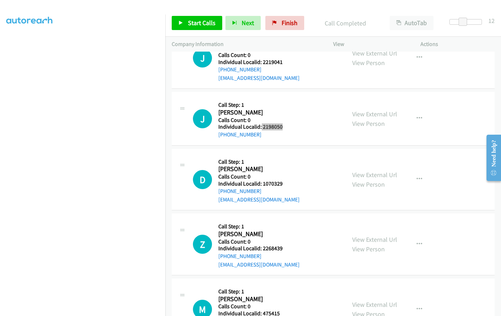
scroll to position [4052, 0]
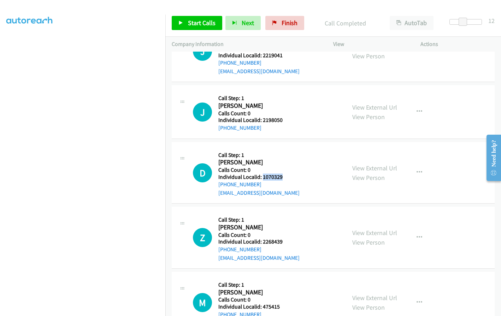
drag, startPoint x: 262, startPoint y: 151, endPoint x: 285, endPoint y: 151, distance: 23.7
click at [285, 151] on div "D Callback Scheduled Call Step: 1 [PERSON_NAME] America/Los_Angeles Calls Count…" at bounding box center [266, 172] width 147 height 49
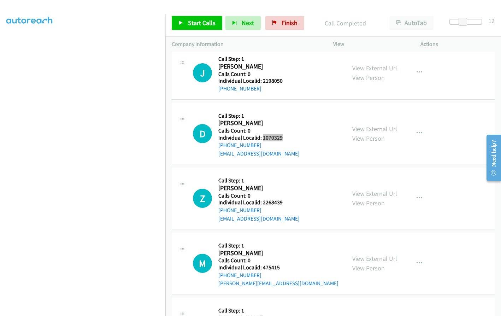
scroll to position [4096, 0]
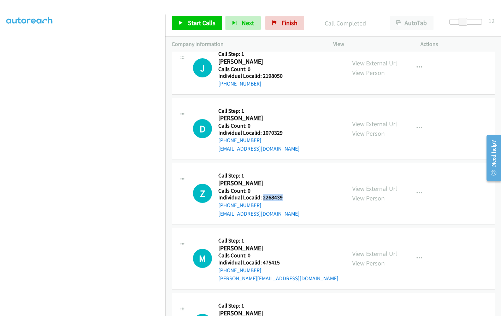
drag, startPoint x: 262, startPoint y: 174, endPoint x: 282, endPoint y: 174, distance: 20.1
click at [282, 174] on div "Z Callback Scheduled Call Step: 1 [PERSON_NAME] America/[GEOGRAPHIC_DATA] Calls…" at bounding box center [266, 193] width 147 height 49
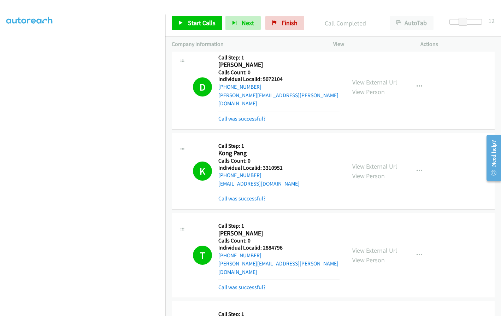
scroll to position [3107, 0]
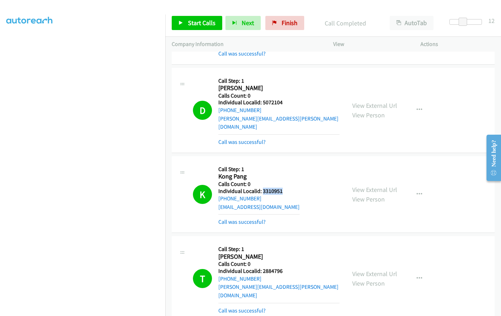
drag, startPoint x: 263, startPoint y: 180, endPoint x: 289, endPoint y: 182, distance: 26.6
click at [289, 182] on div "K Callback Scheduled Call Step: 1 Kong Pang America/[GEOGRAPHIC_DATA] Calls Cou…" at bounding box center [266, 195] width 147 height 64
drag, startPoint x: 261, startPoint y: 262, endPoint x: 287, endPoint y: 264, distance: 25.9
click at [287, 264] on div "T Callback Scheduled Call Step: 1 [PERSON_NAME] America/New_York Calls Count: 0…" at bounding box center [266, 278] width 147 height 72
click at [203, 25] on span "Start Calls" at bounding box center [202, 23] width 28 height 8
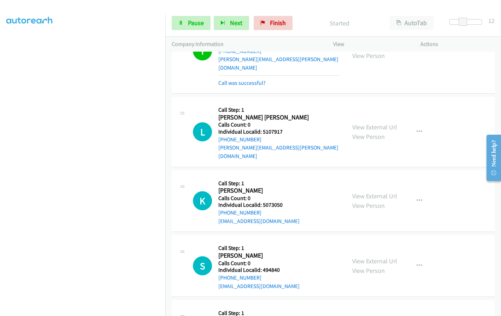
scroll to position [3363, 0]
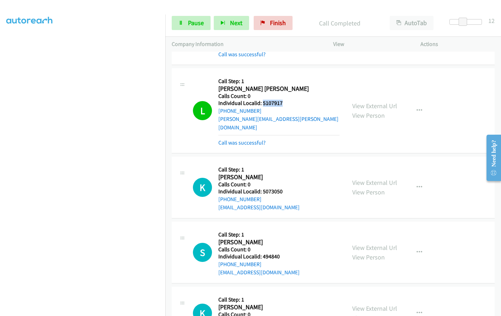
drag, startPoint x: 262, startPoint y: 87, endPoint x: 290, endPoint y: 86, distance: 28.6
click at [290, 86] on div "L Callback Scheduled Call Step: 1 [PERSON_NAME] [PERSON_NAME] America/[GEOGRAPH…" at bounding box center [266, 111] width 147 height 72
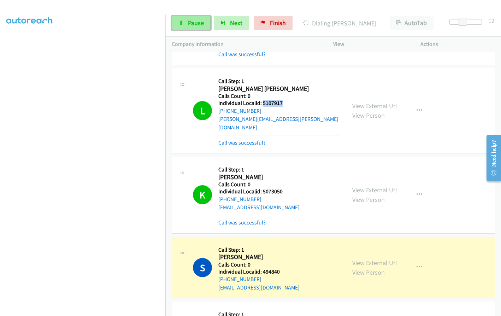
click at [194, 25] on span "Pause" at bounding box center [196, 23] width 16 height 8
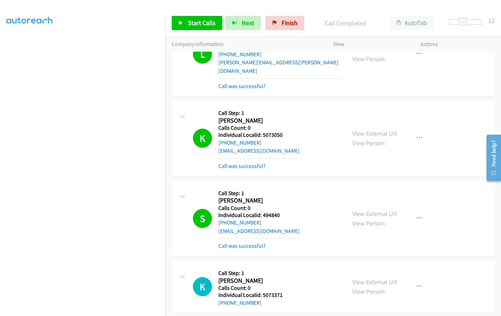
scroll to position [3442, 0]
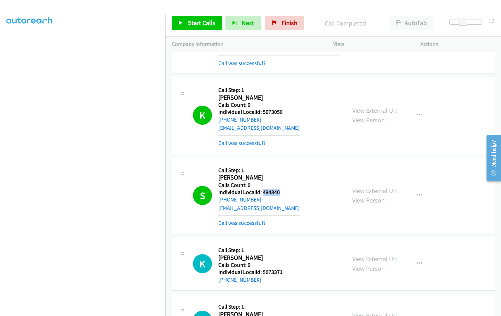
drag, startPoint x: 263, startPoint y: 167, endPoint x: 282, endPoint y: 165, distance: 19.2
click at [282, 165] on div "S Callback Scheduled Call Step: 1 [PERSON_NAME] America/New_York Calls Count: 0…" at bounding box center [266, 196] width 147 height 64
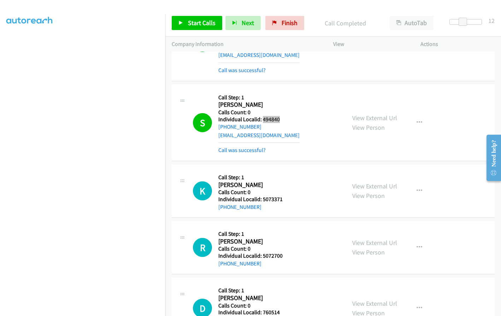
scroll to position [3495, 0]
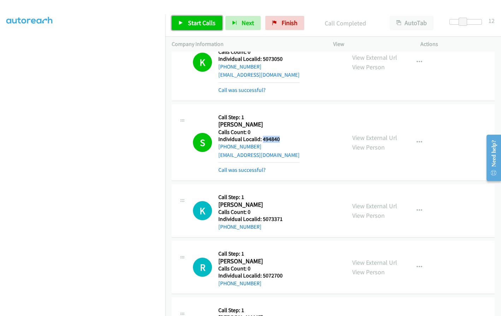
click at [201, 22] on span "Start Calls" at bounding box center [202, 23] width 28 height 8
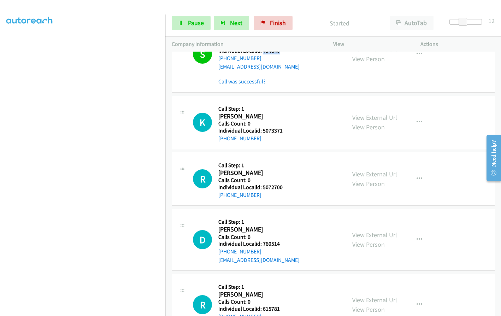
scroll to position [3593, 0]
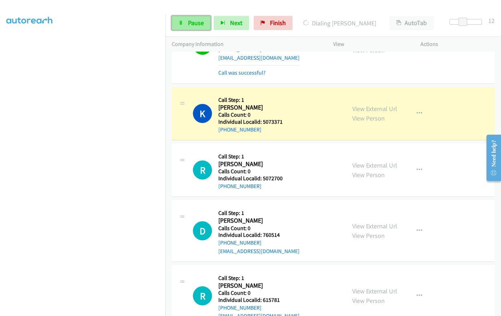
click at [203, 23] on span "Pause" at bounding box center [196, 23] width 16 height 8
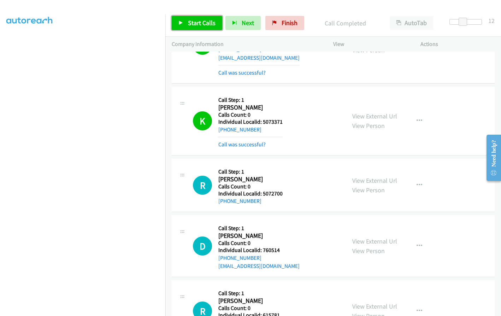
click at [195, 26] on span "Start Calls" at bounding box center [202, 23] width 28 height 8
click at [187, 23] on link "Pause" at bounding box center [191, 23] width 39 height 14
